Goal: Information Seeking & Learning: Learn about a topic

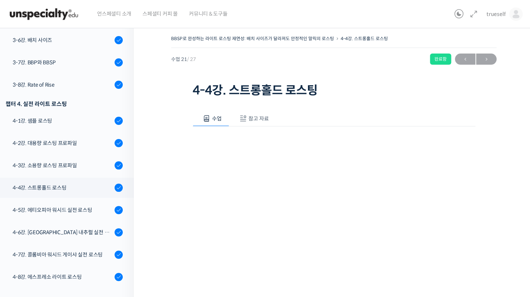
click at [57, 15] on img at bounding box center [43, 14] width 73 height 22
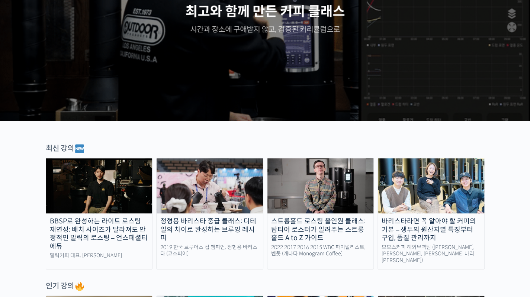
scroll to position [131, 0]
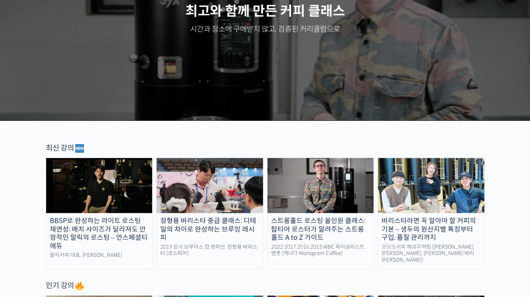
click at [82, 193] on img at bounding box center [99, 185] width 106 height 55
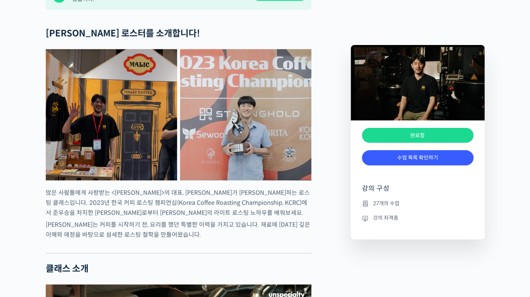
scroll to position [335, 0]
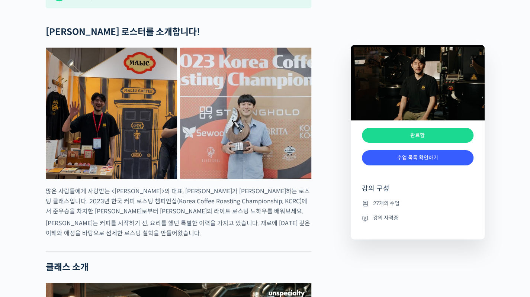
click at [82, 179] on img at bounding box center [111, 113] width 131 height 131
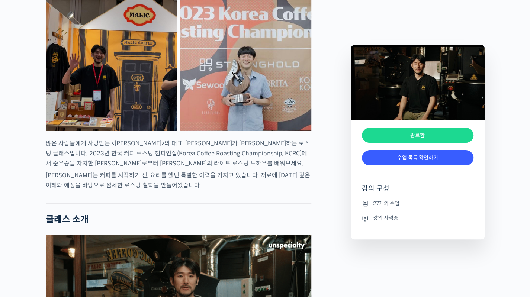
scroll to position [383, 0]
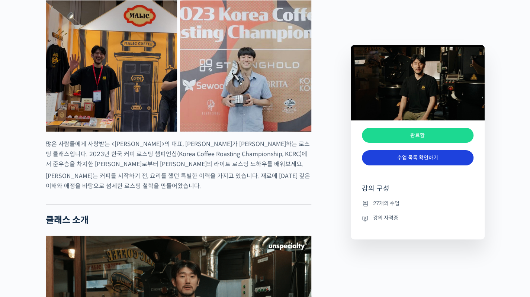
click at [406, 156] on link "수업 목록 확인하기" at bounding box center [418, 157] width 112 height 15
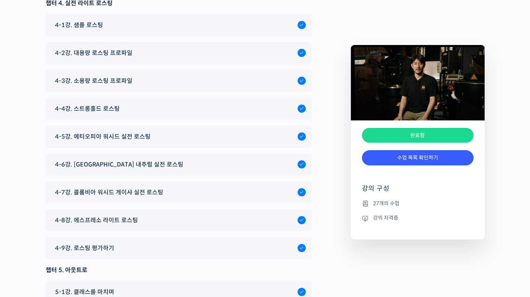
scroll to position [3464, 0]
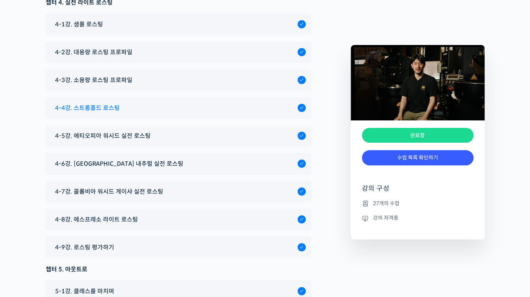
click at [106, 113] on span "4-4강. 스트롱홀드 로스팅" at bounding box center [87, 108] width 65 height 10
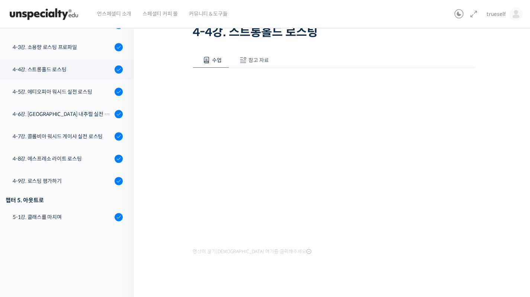
scroll to position [67, 0]
